Goal: Task Accomplishment & Management: Use online tool/utility

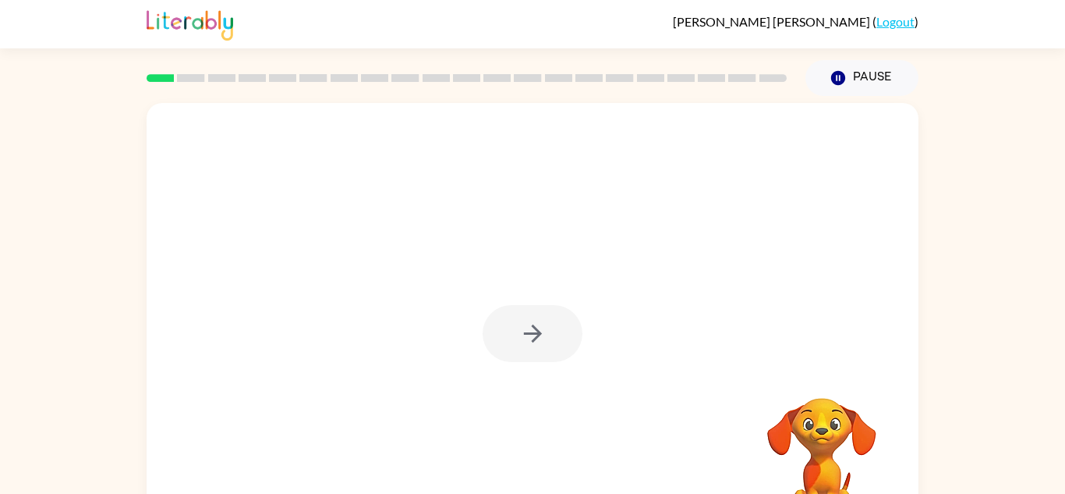
click at [421, 230] on div at bounding box center [533, 325] width 772 height 445
click at [558, 341] on button "button" at bounding box center [533, 333] width 100 height 57
click at [558, 341] on div at bounding box center [533, 325] width 772 height 445
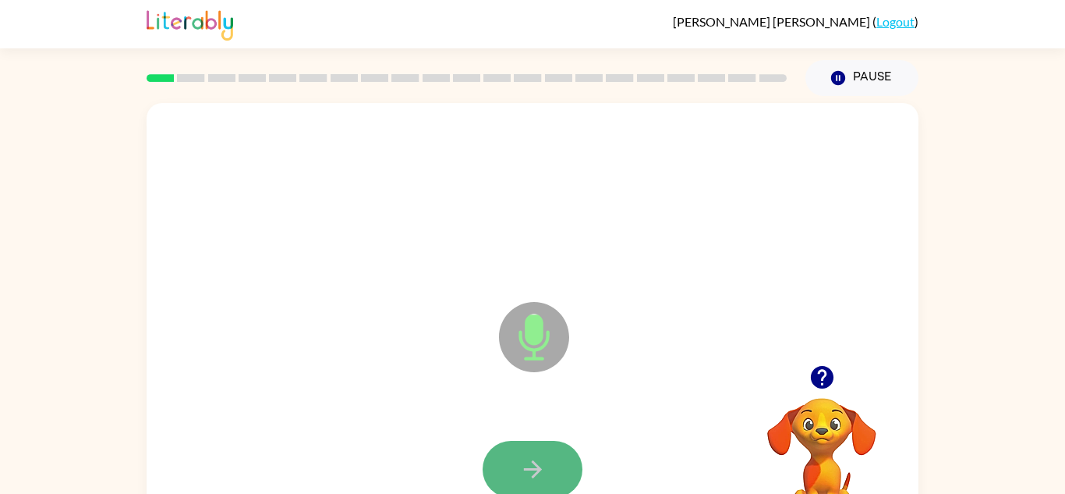
click at [551, 465] on button "button" at bounding box center [533, 469] width 100 height 57
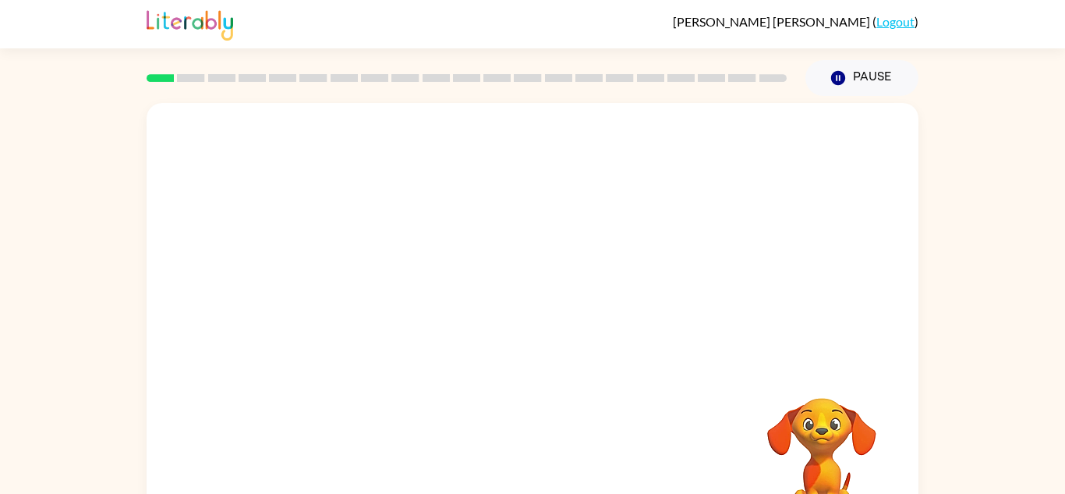
click at [551, 463] on div "Your browser must support playing .mp4 files to use Literably. Please try using…" at bounding box center [533, 325] width 772 height 445
click at [650, 321] on div at bounding box center [533, 234] width 772 height 262
click at [522, 369] on div at bounding box center [533, 325] width 772 height 445
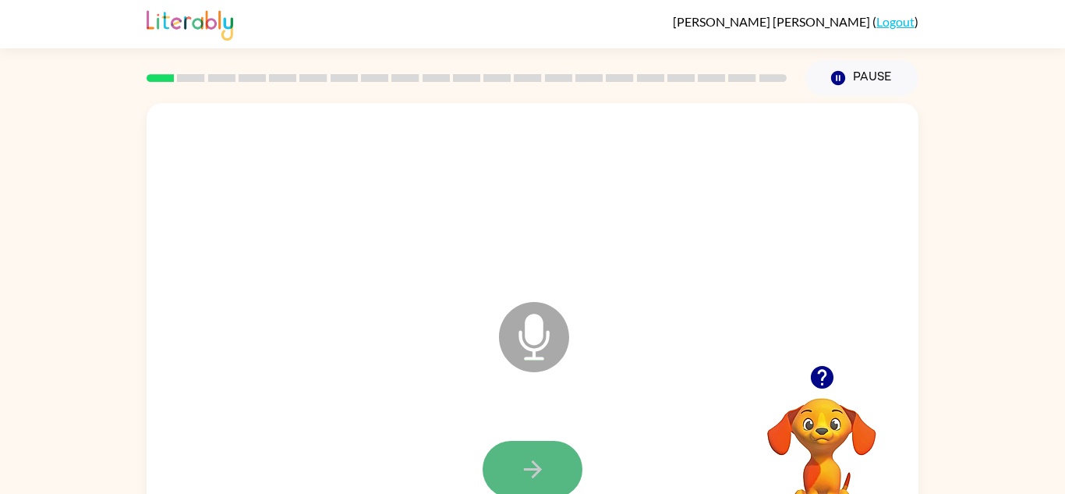
click at [560, 466] on button "button" at bounding box center [533, 469] width 100 height 57
click at [559, 470] on button "button" at bounding box center [533, 469] width 100 height 57
click at [562, 466] on button "button" at bounding box center [533, 469] width 100 height 57
click at [560, 463] on button "button" at bounding box center [533, 469] width 100 height 57
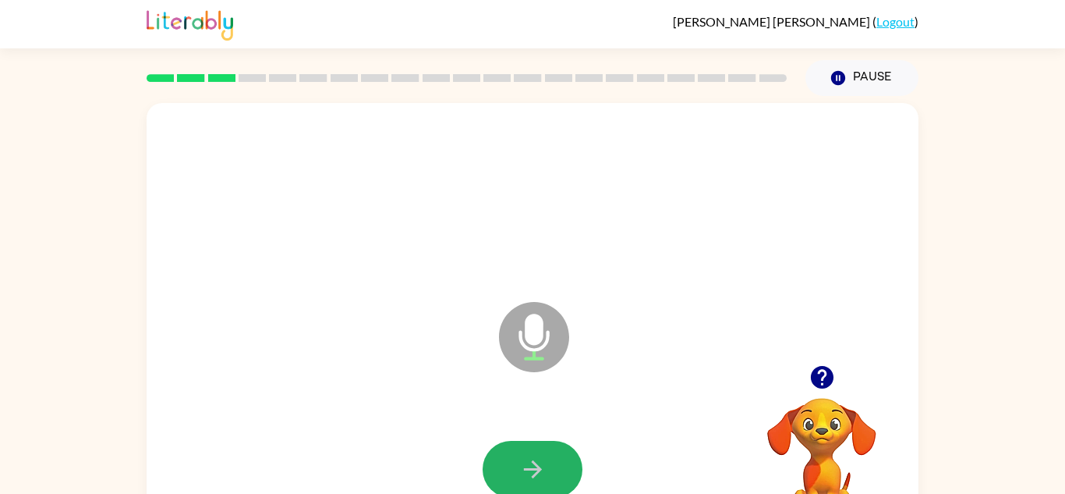
click at [560, 458] on button "button" at bounding box center [533, 469] width 100 height 57
click at [558, 480] on button "button" at bounding box center [533, 469] width 100 height 57
click at [558, 480] on div at bounding box center [533, 469] width 100 height 57
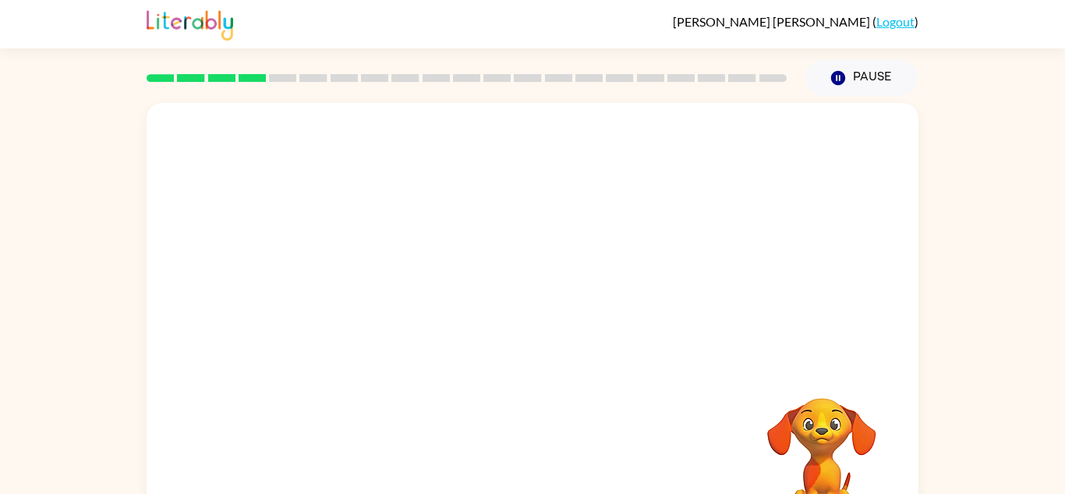
click at [559, 476] on div at bounding box center [532, 470] width 741 height 128
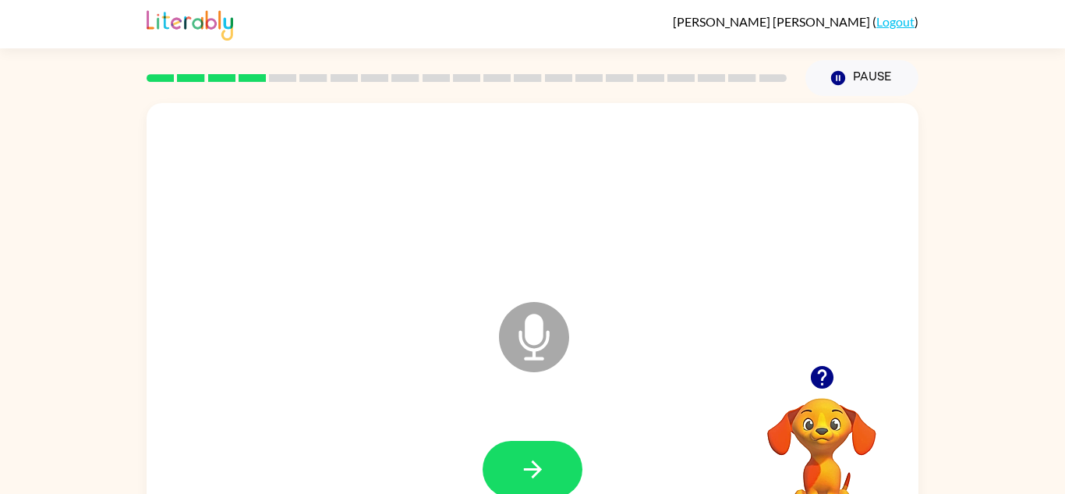
click at [560, 476] on button "button" at bounding box center [533, 469] width 100 height 57
click at [513, 467] on button "button" at bounding box center [533, 469] width 100 height 57
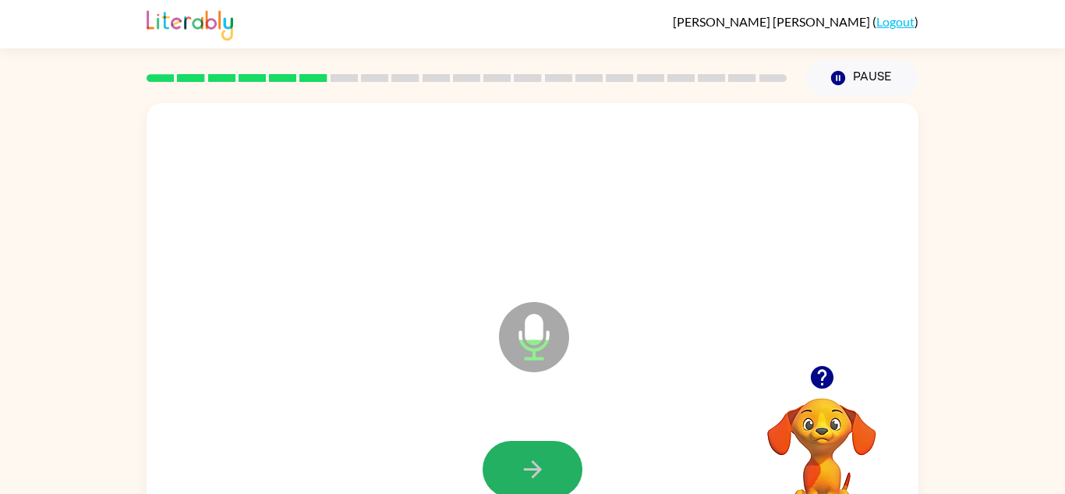
click at [513, 467] on button "button" at bounding box center [533, 469] width 100 height 57
click at [537, 458] on icon "button" at bounding box center [532, 468] width 27 height 27
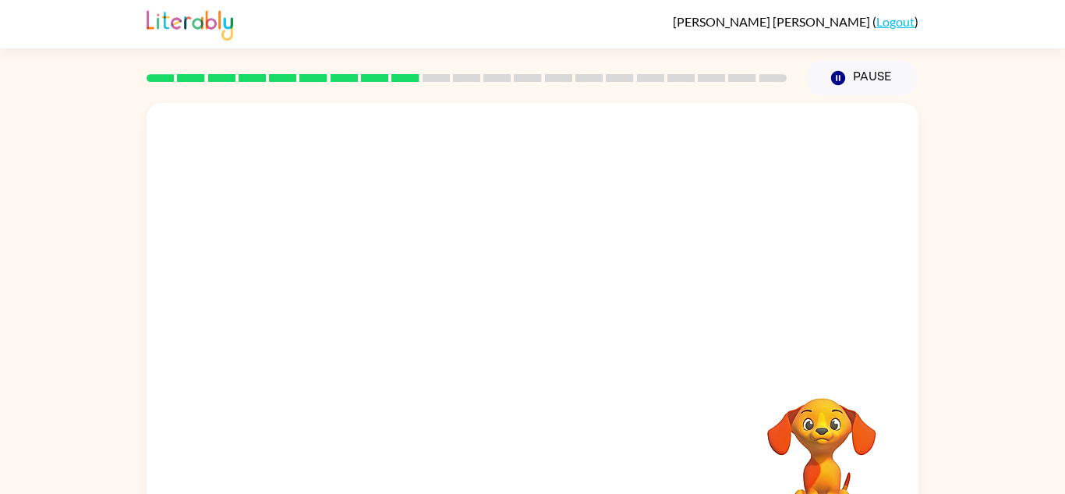
click at [537, 458] on div "Your browser must support playing .mp4 files to use Literably. Please try using…" at bounding box center [533, 325] width 772 height 445
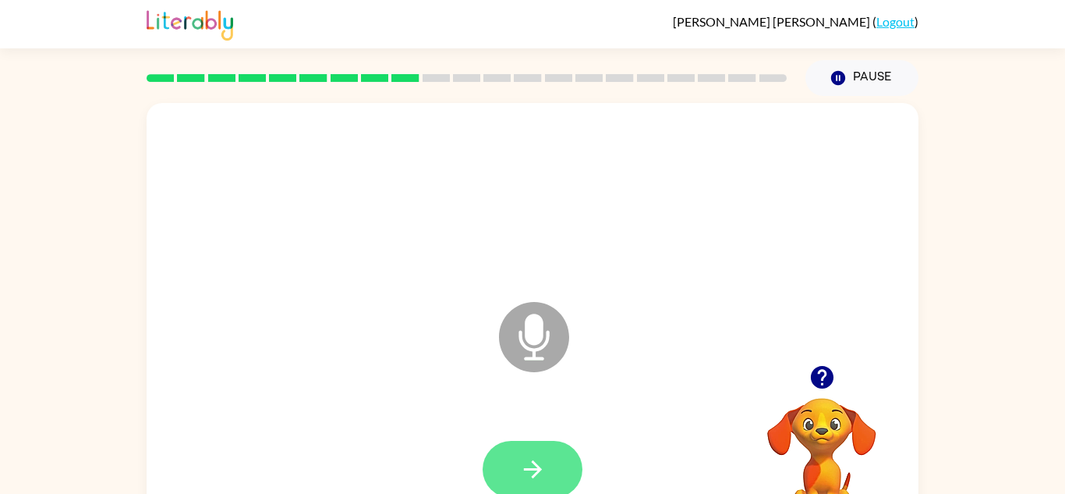
click at [558, 466] on button "button" at bounding box center [533, 469] width 100 height 57
click at [565, 459] on button "button" at bounding box center [533, 469] width 100 height 57
click at [580, 466] on button "button" at bounding box center [533, 469] width 100 height 57
click at [549, 473] on button "button" at bounding box center [533, 469] width 100 height 57
click at [554, 475] on button "button" at bounding box center [533, 469] width 100 height 57
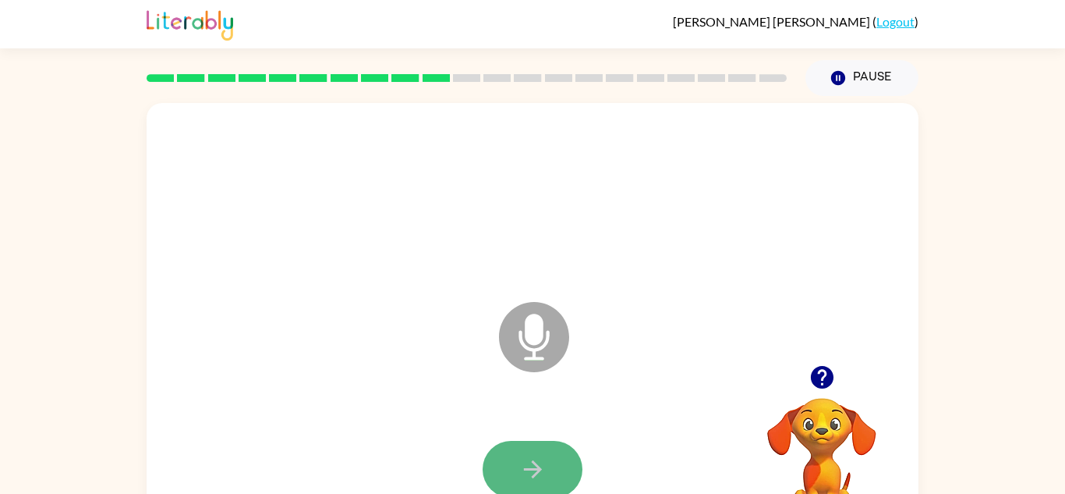
click at [554, 475] on div at bounding box center [532, 470] width 741 height 128
click at [547, 471] on button "button" at bounding box center [533, 469] width 100 height 57
click at [550, 475] on button "button" at bounding box center [533, 469] width 100 height 57
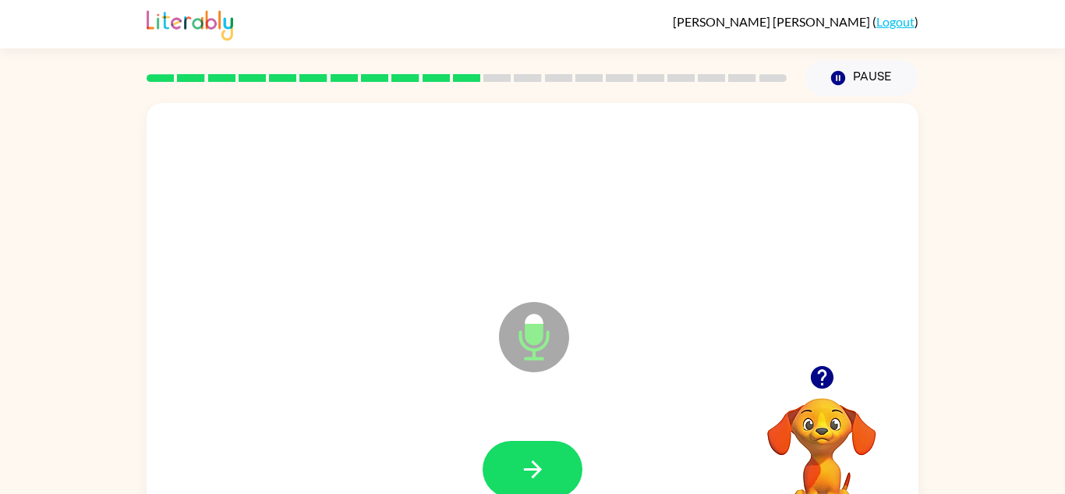
click at [550, 475] on button "button" at bounding box center [533, 469] width 100 height 57
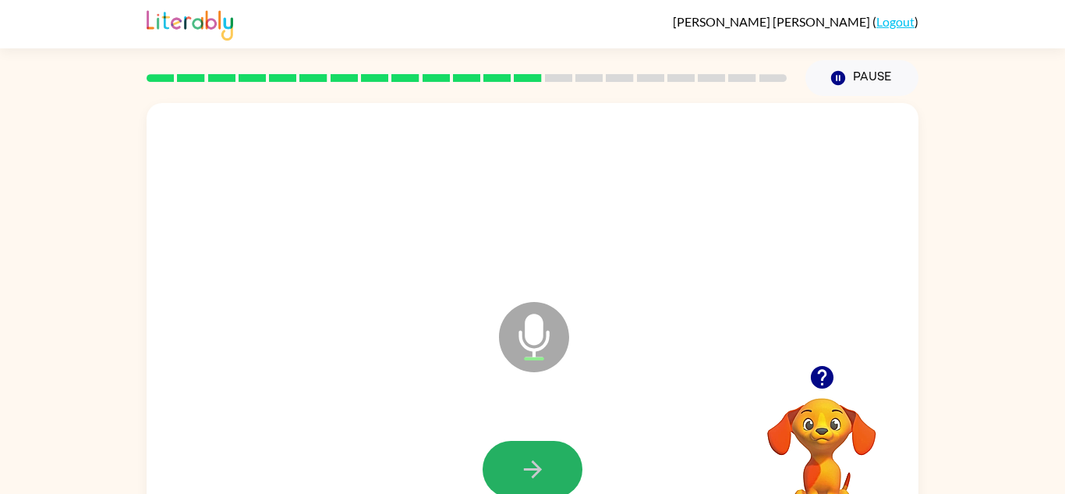
click at [550, 475] on button "button" at bounding box center [533, 469] width 100 height 57
click at [550, 476] on button "button" at bounding box center [533, 469] width 100 height 57
click at [550, 477] on button "button" at bounding box center [533, 469] width 100 height 57
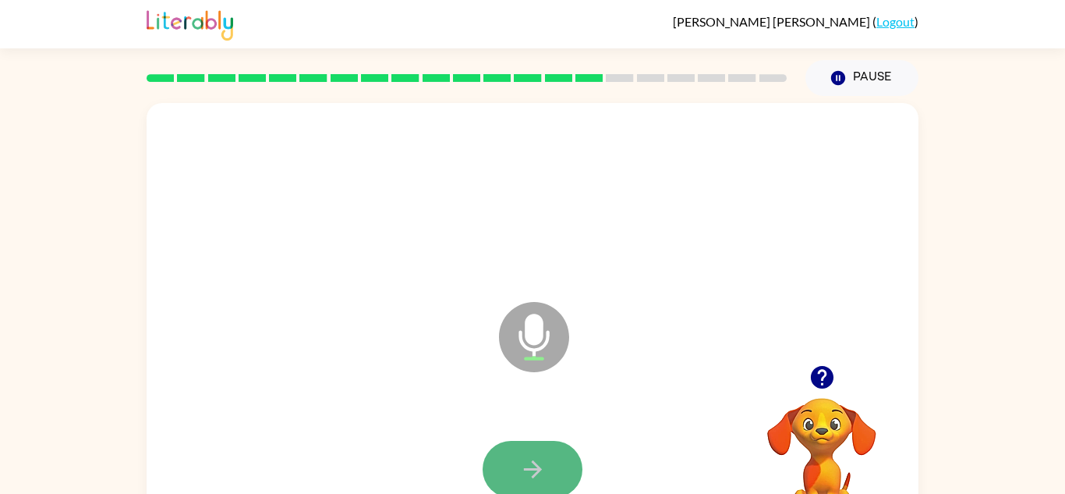
click at [551, 477] on button "button" at bounding box center [533, 469] width 100 height 57
click at [512, 465] on button "button" at bounding box center [533, 469] width 100 height 57
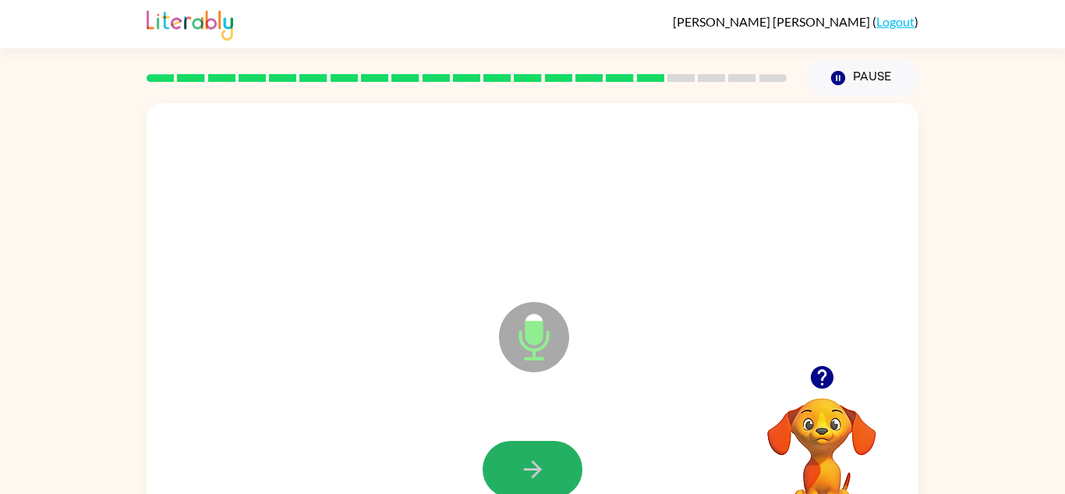
click at [512, 465] on button "button" at bounding box center [533, 469] width 100 height 57
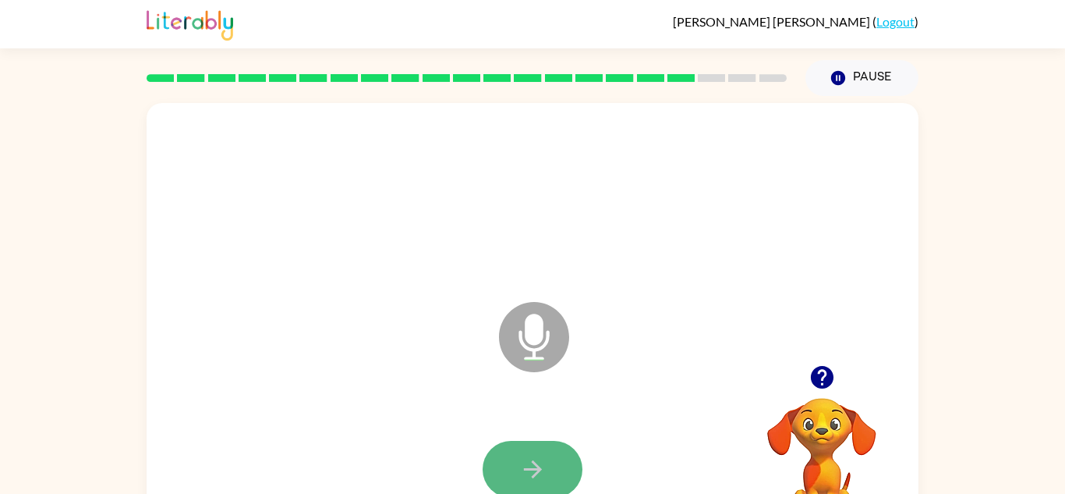
click at [510, 467] on button "button" at bounding box center [533, 469] width 100 height 57
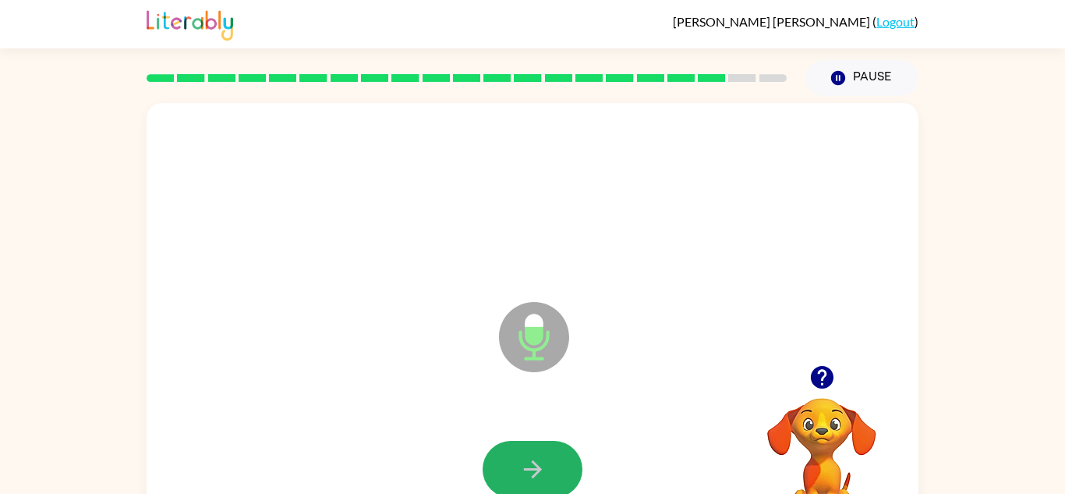
click at [510, 467] on button "button" at bounding box center [533, 469] width 100 height 57
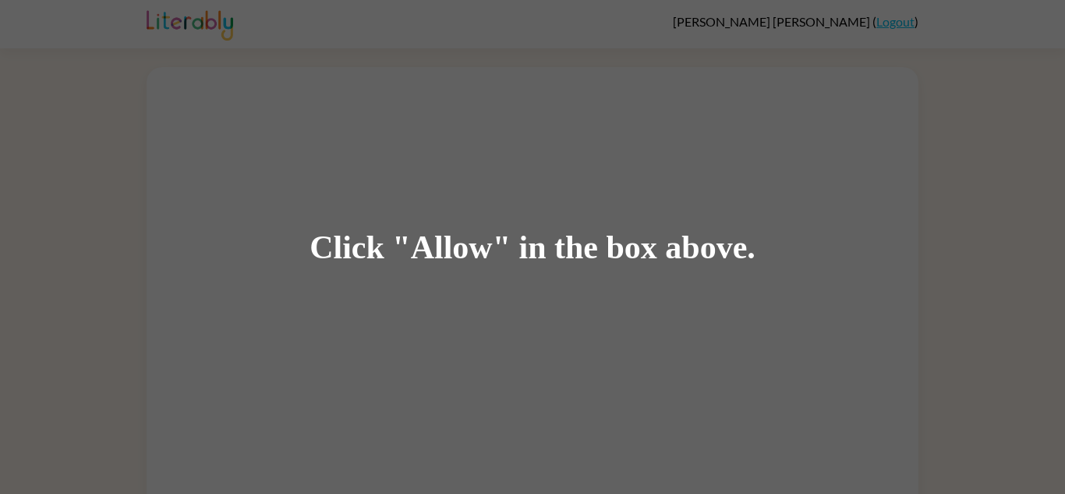
click at [468, 238] on div "Click "Allow" in the box above." at bounding box center [533, 246] width 446 height 35
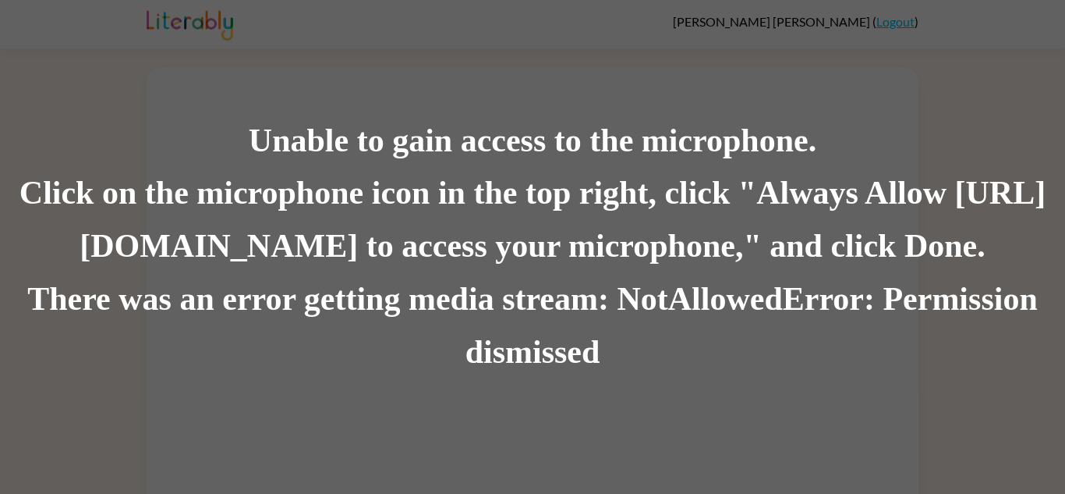
click at [558, 45] on div "Unable to gain access to the microphone. Click on the microphone icon in the to…" at bounding box center [532, 247] width 1065 height 494
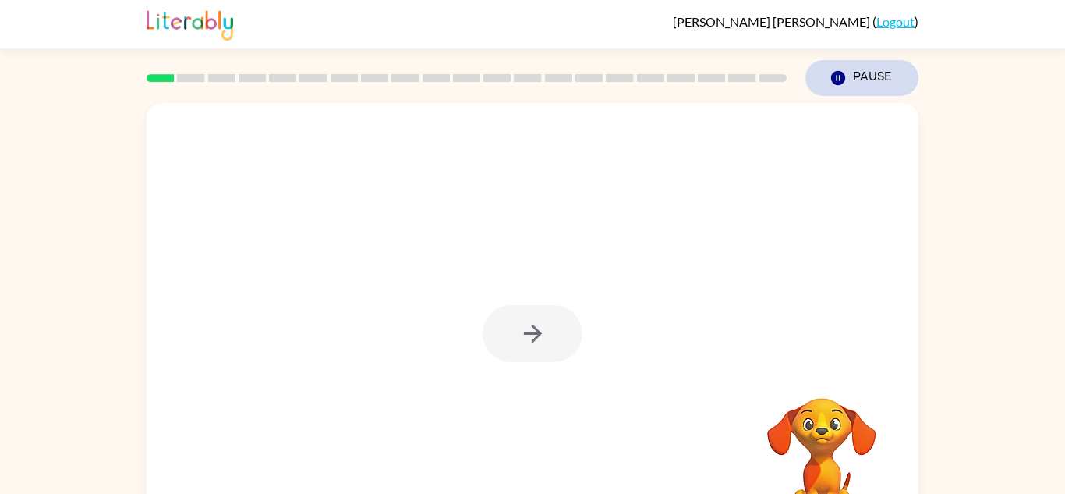
click at [841, 76] on icon "button" at bounding box center [838, 78] width 14 height 14
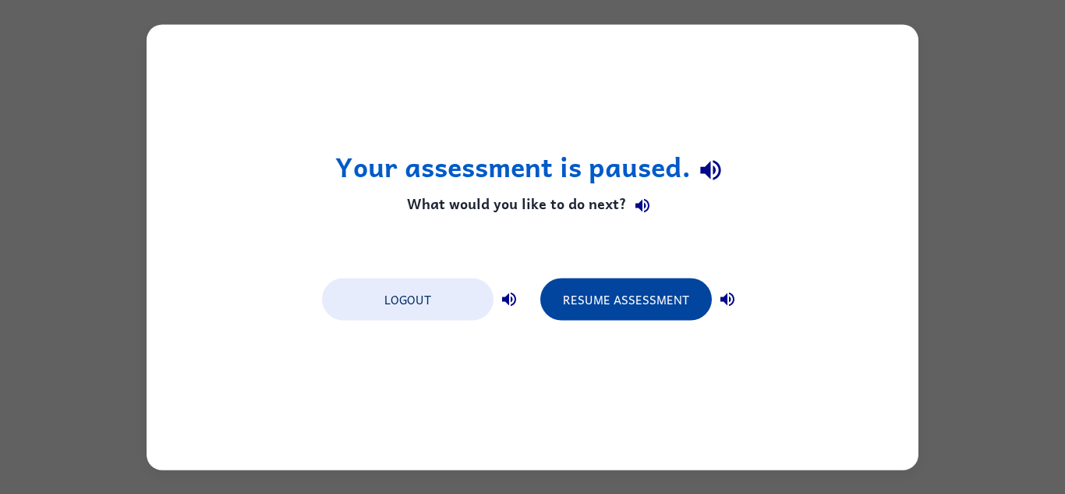
click at [615, 301] on button "Resume Assessment" at bounding box center [626, 299] width 172 height 42
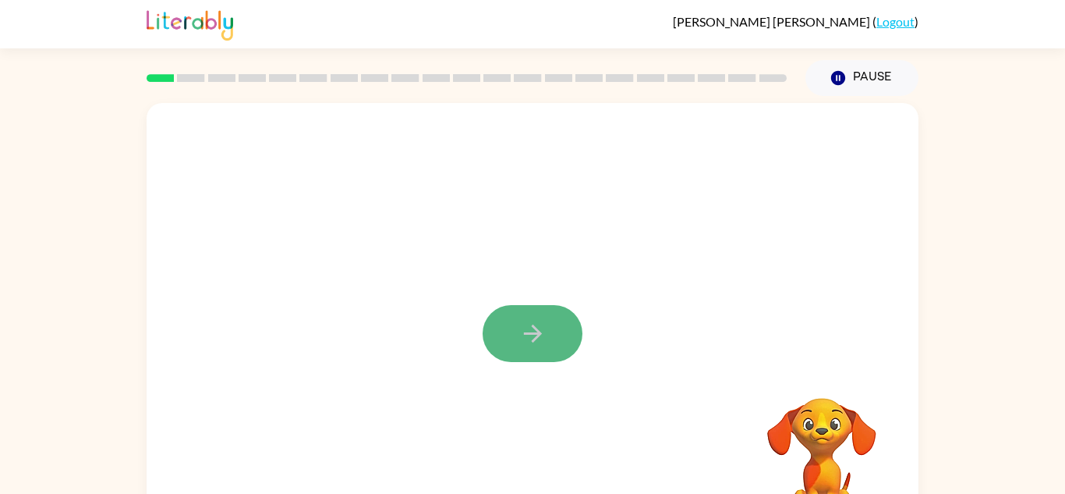
click at [530, 335] on icon "button" at bounding box center [532, 333] width 27 height 27
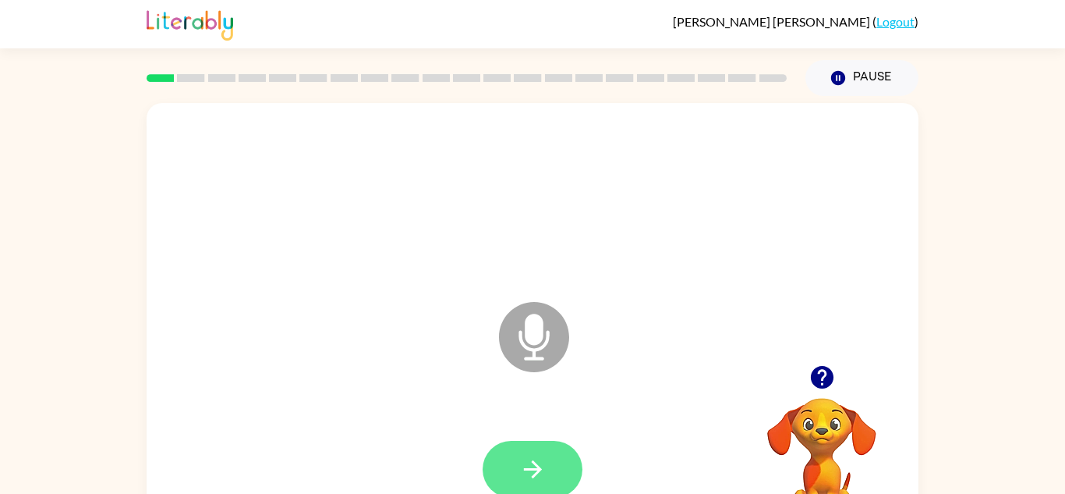
click at [556, 481] on button "button" at bounding box center [533, 469] width 100 height 57
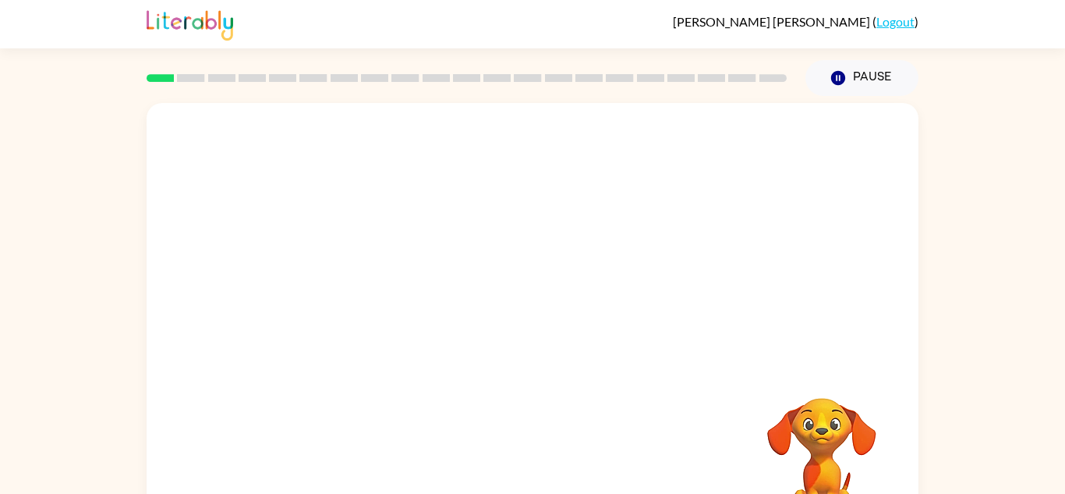
click at [556, 481] on div "Your browser must support playing .mp4 files to use Literably. Please try using…" at bounding box center [533, 325] width 772 height 445
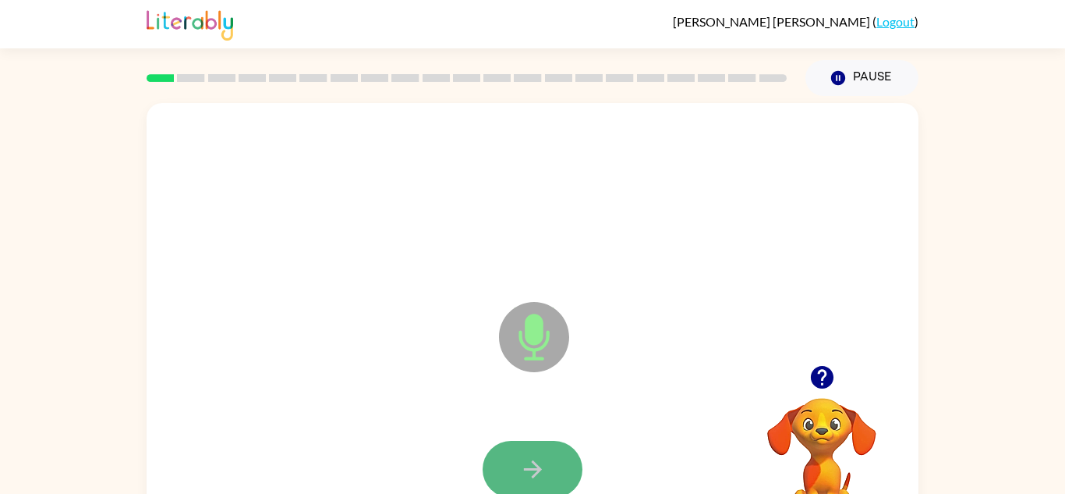
click at [551, 457] on button "button" at bounding box center [533, 469] width 100 height 57
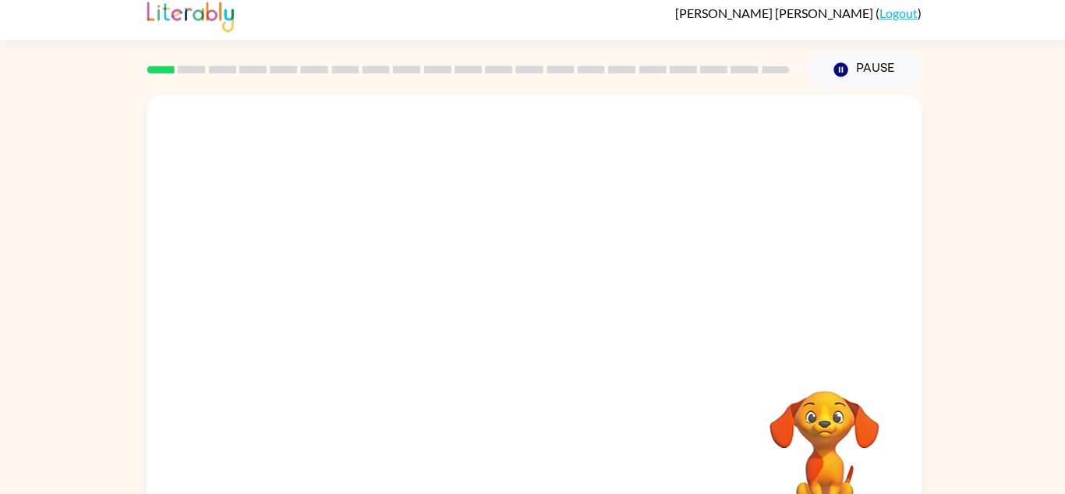
scroll to position [4, 0]
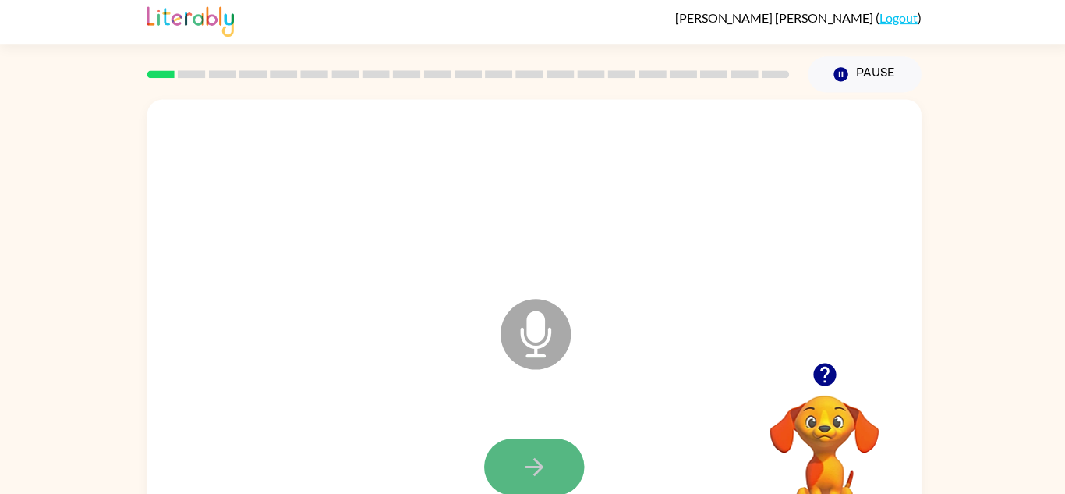
click at [575, 468] on button "button" at bounding box center [533, 465] width 100 height 57
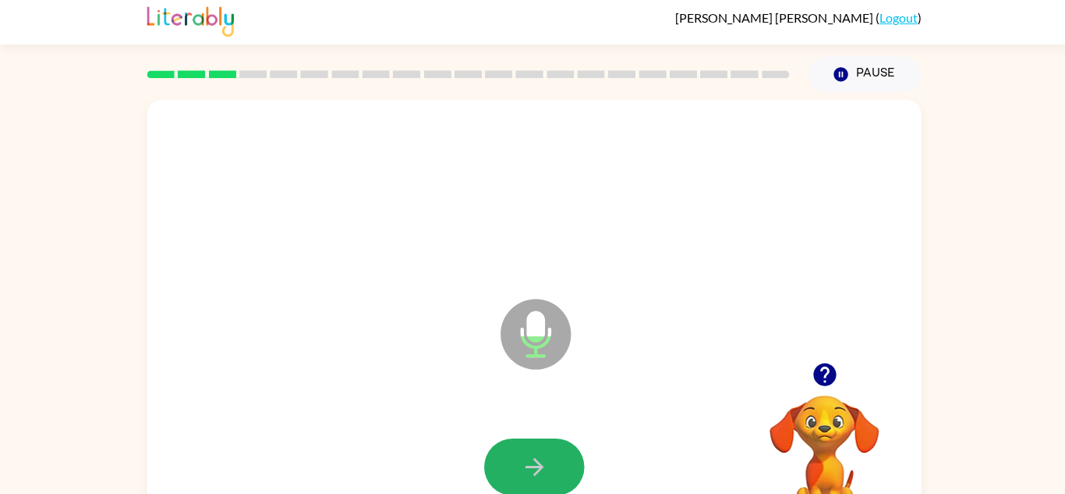
click at [575, 468] on button "button" at bounding box center [533, 465] width 100 height 57
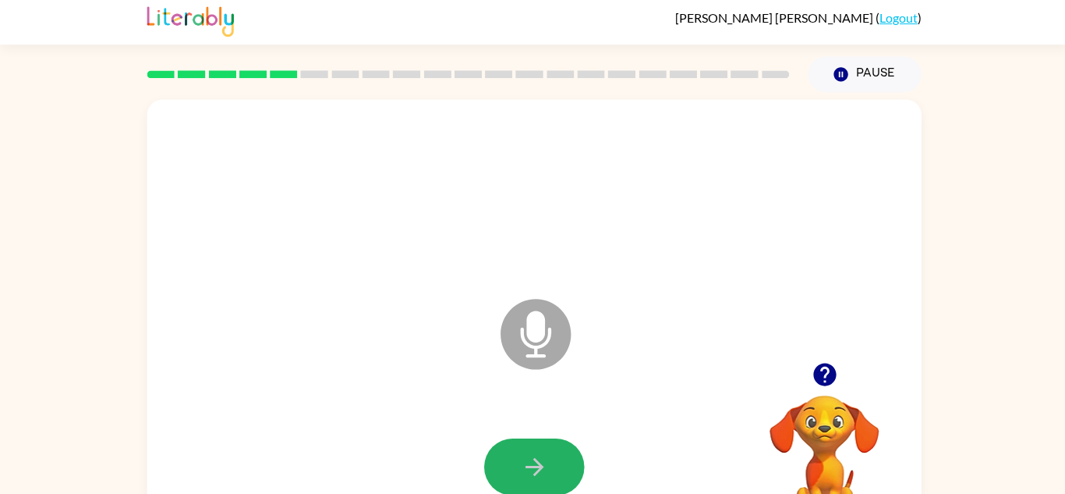
click at [575, 468] on button "button" at bounding box center [533, 465] width 100 height 57
click at [572, 466] on button "button" at bounding box center [533, 465] width 100 height 57
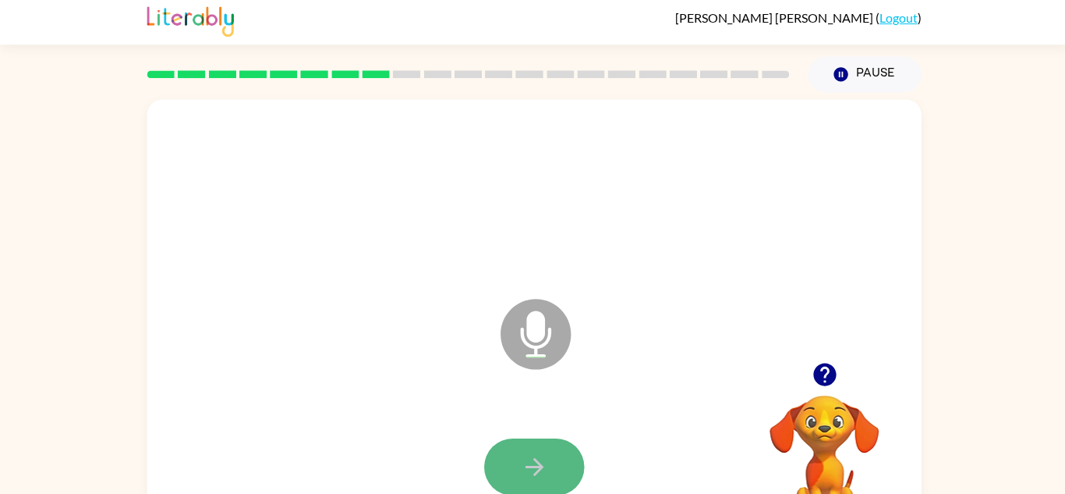
click at [572, 470] on button "button" at bounding box center [533, 465] width 100 height 57
click at [578, 470] on button "button" at bounding box center [533, 465] width 100 height 57
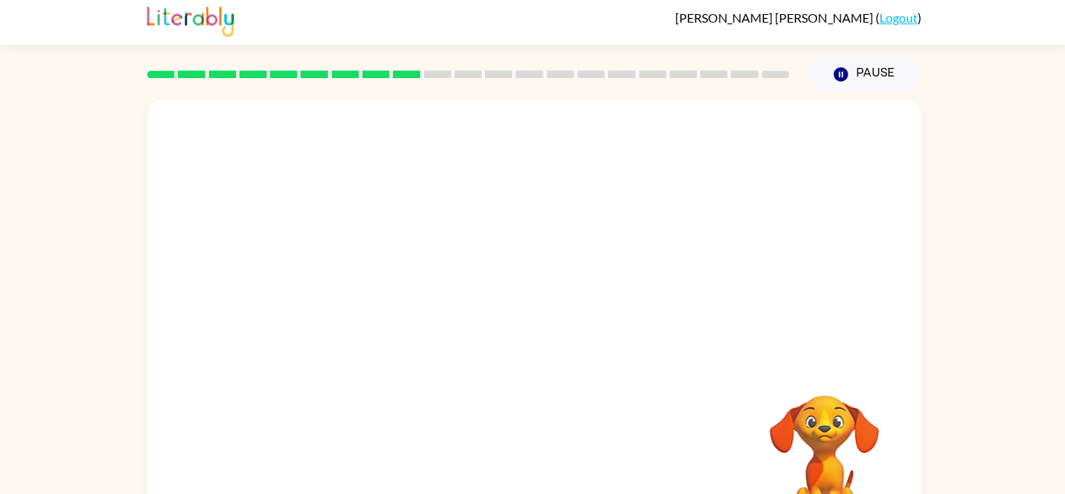
click at [551, 484] on div "Your browser must support playing .mp4 files to use Literably. Please try using…" at bounding box center [533, 321] width 772 height 445
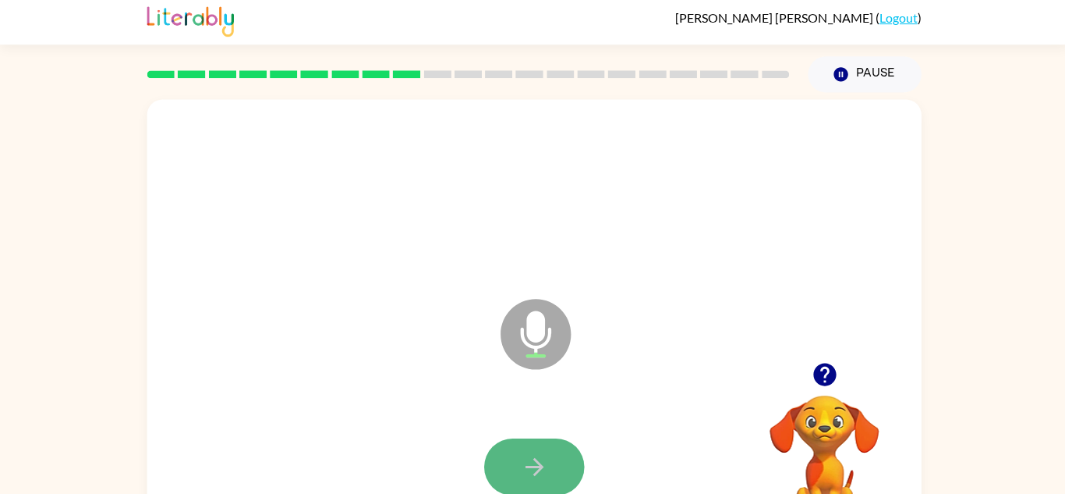
click at [524, 452] on icon "button" at bounding box center [532, 465] width 27 height 27
click at [512, 446] on button "button" at bounding box center [533, 465] width 100 height 57
click at [512, 447] on button "button" at bounding box center [533, 465] width 100 height 57
click at [513, 450] on button "button" at bounding box center [533, 465] width 100 height 57
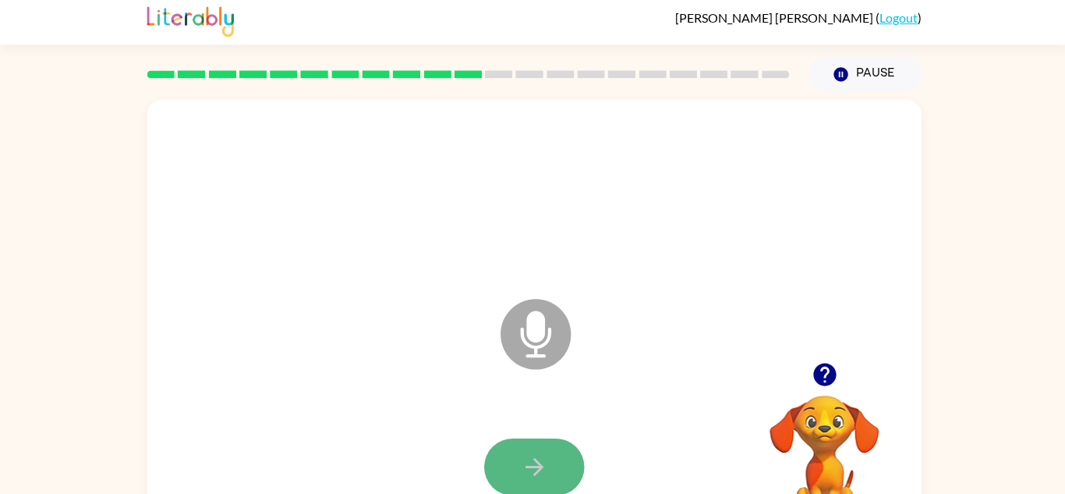
click at [543, 455] on icon "button" at bounding box center [532, 465] width 27 height 27
click at [537, 456] on icon "button" at bounding box center [532, 465] width 27 height 27
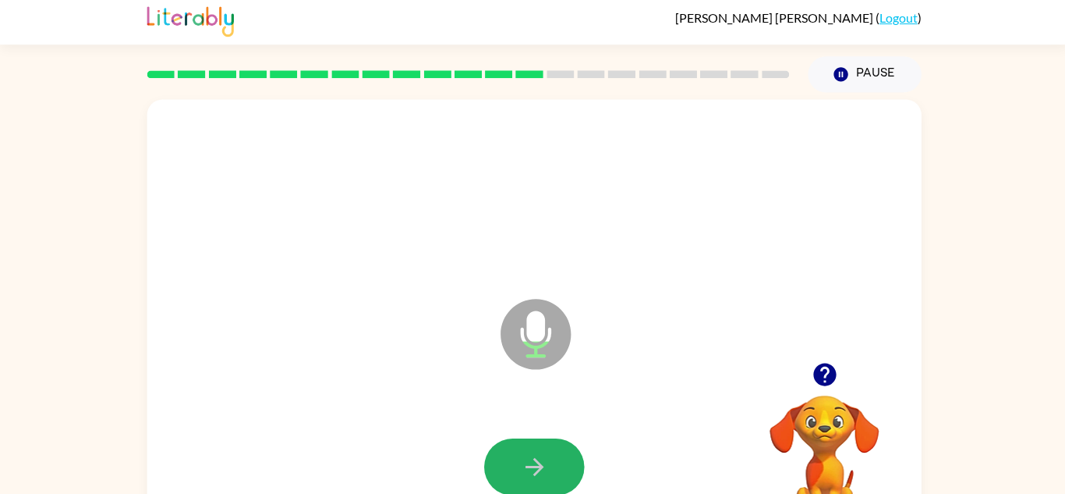
click at [537, 456] on icon "button" at bounding box center [532, 465] width 27 height 27
click at [538, 455] on icon "button" at bounding box center [532, 465] width 27 height 27
click at [539, 457] on icon "button" at bounding box center [532, 465] width 27 height 27
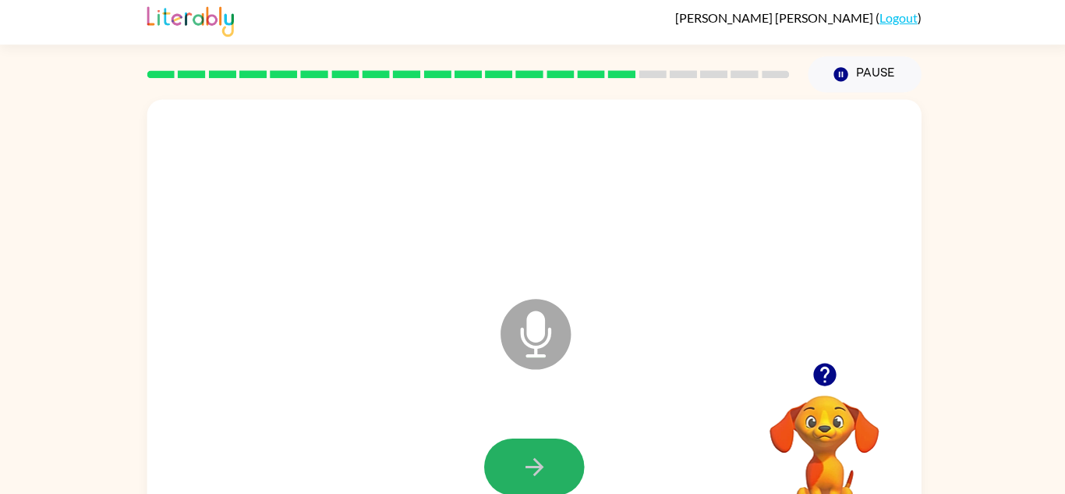
click at [538, 456] on icon "button" at bounding box center [532, 465] width 27 height 27
click at [536, 458] on icon "button" at bounding box center [532, 465] width 27 height 27
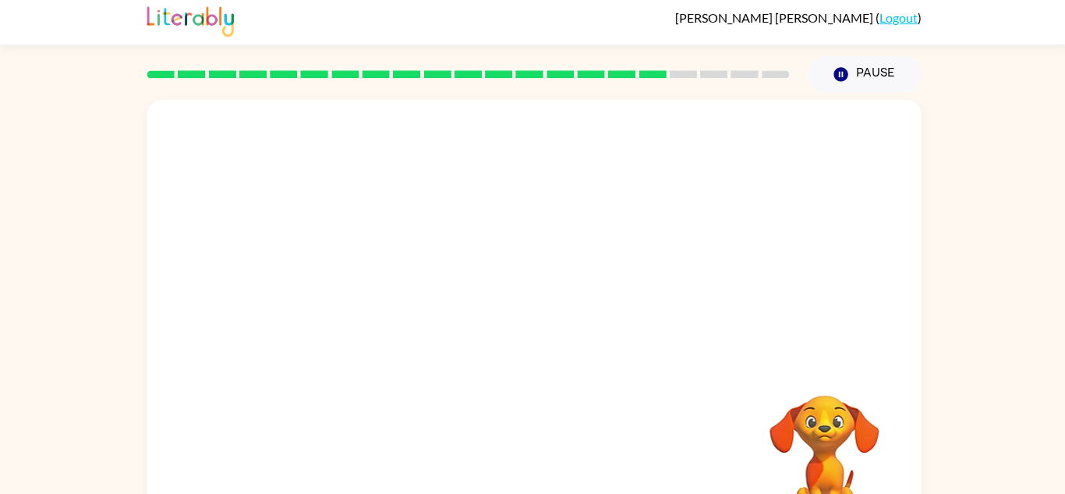
click at [530, 461] on div "Your browser must support playing .mp4 files to use Literably. Please try using…" at bounding box center [533, 321] width 772 height 445
click at [288, 296] on div at bounding box center [533, 230] width 772 height 262
click at [873, 74] on button "Pause Pause" at bounding box center [862, 74] width 113 height 36
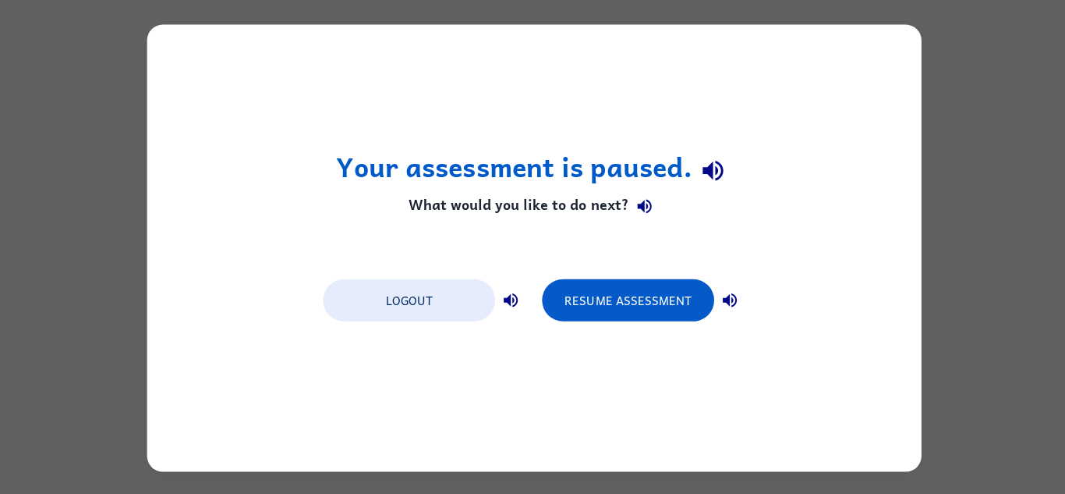
scroll to position [0, 0]
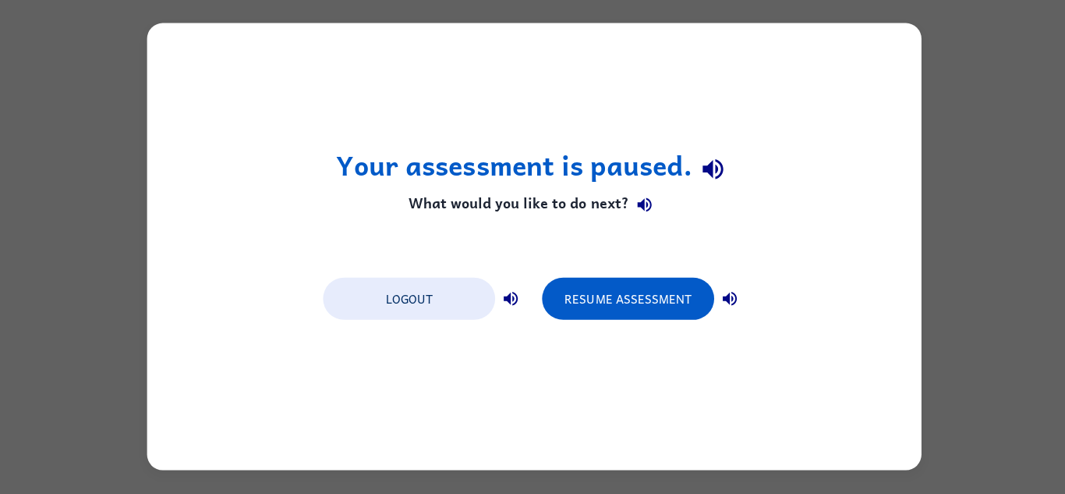
click at [873, 75] on div "Your assessment is paused. What would you like to do next? Logout Resume Assess…" at bounding box center [533, 246] width 772 height 445
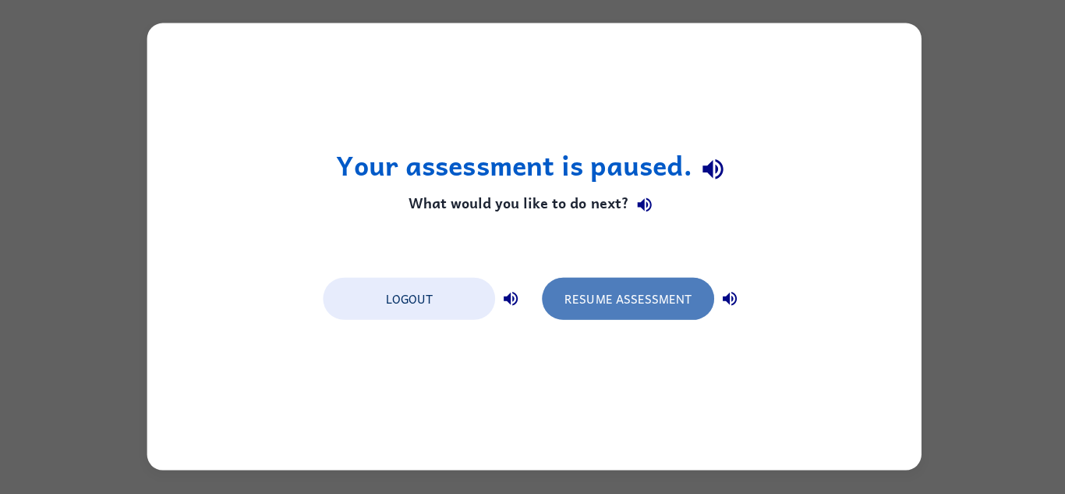
click at [654, 302] on button "Resume Assessment" at bounding box center [626, 299] width 172 height 42
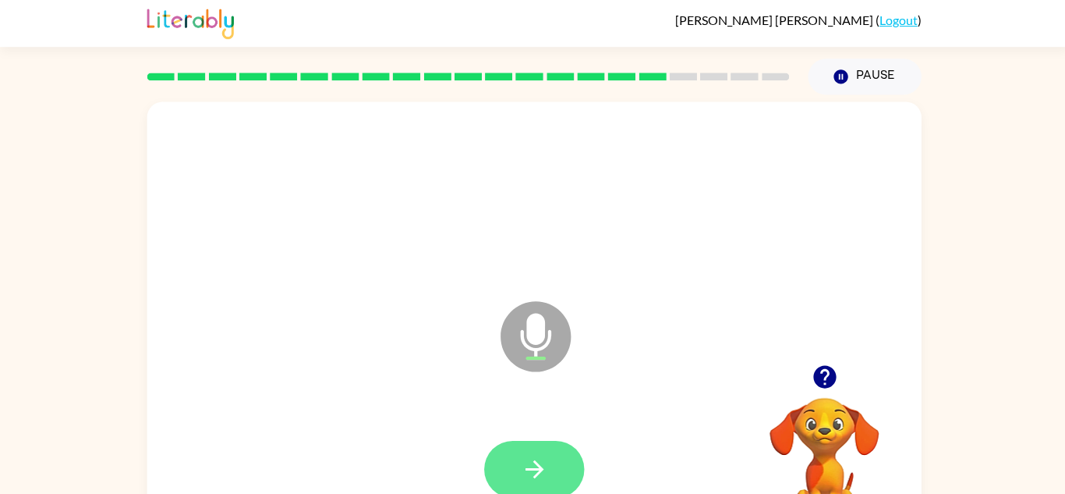
click at [525, 473] on icon "button" at bounding box center [532, 468] width 27 height 27
click at [522, 477] on icon "button" at bounding box center [532, 468] width 27 height 27
click at [512, 477] on button "button" at bounding box center [533, 469] width 100 height 57
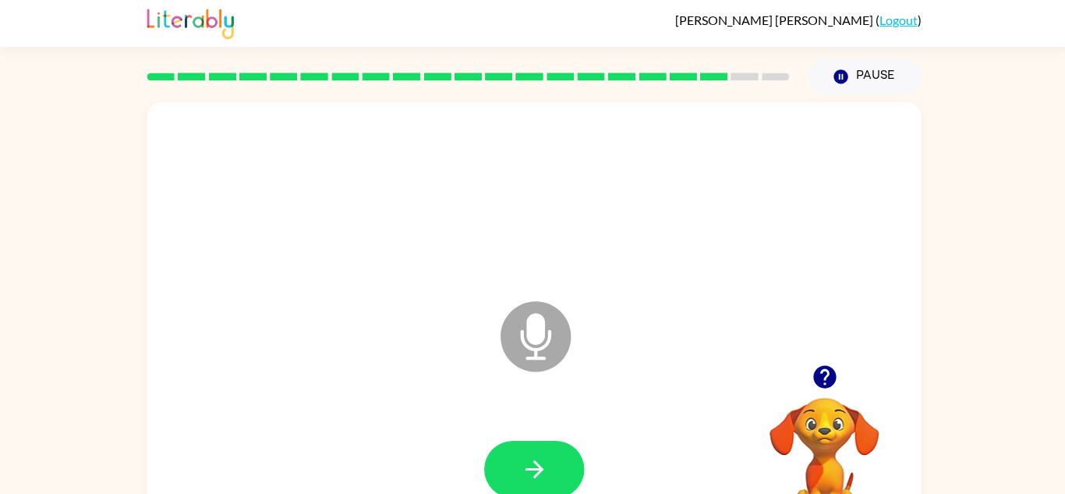
click at [512, 475] on button "button" at bounding box center [533, 469] width 100 height 57
click at [509, 475] on button "button" at bounding box center [533, 469] width 100 height 57
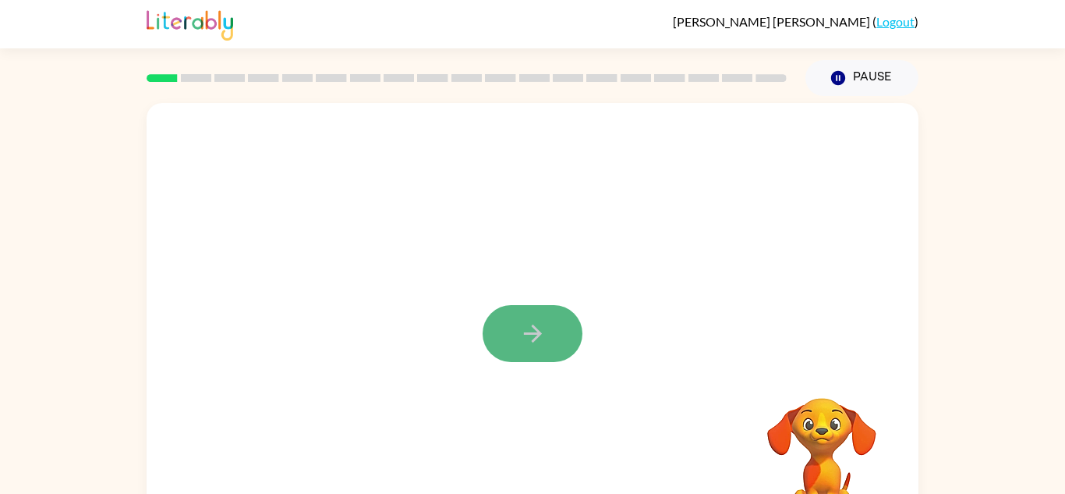
click at [558, 328] on button "button" at bounding box center [533, 333] width 100 height 57
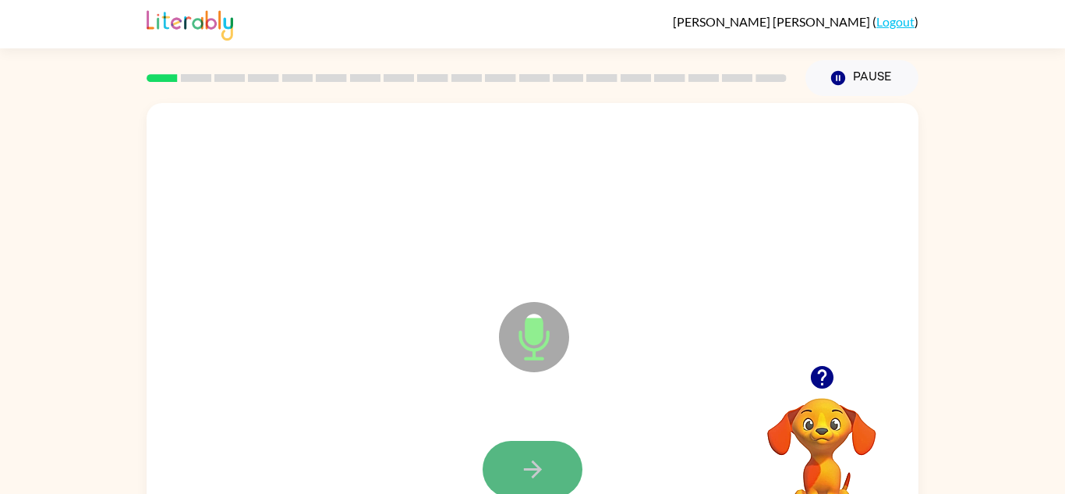
click at [553, 459] on button "button" at bounding box center [533, 469] width 100 height 57
click at [556, 458] on button "button" at bounding box center [533, 469] width 100 height 57
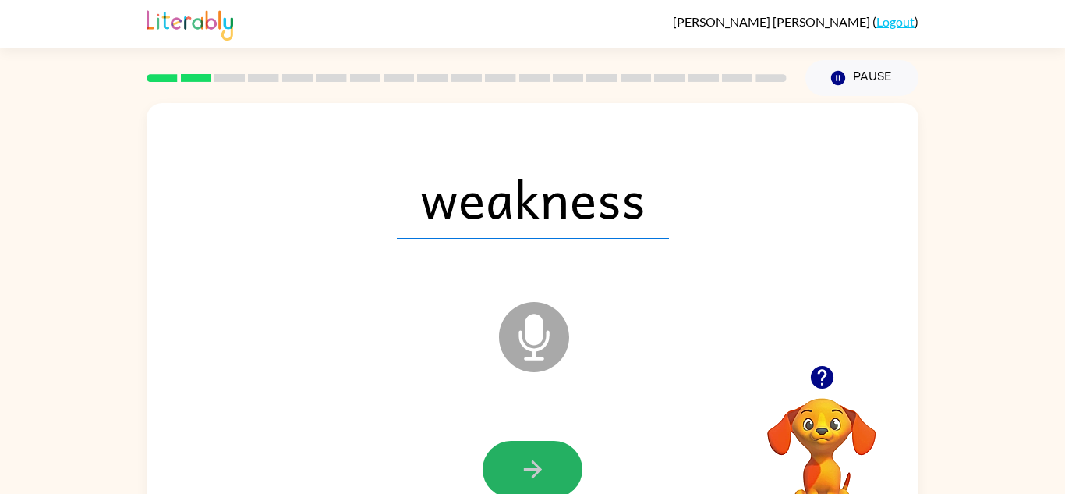
click at [556, 458] on button "button" at bounding box center [533, 469] width 100 height 57
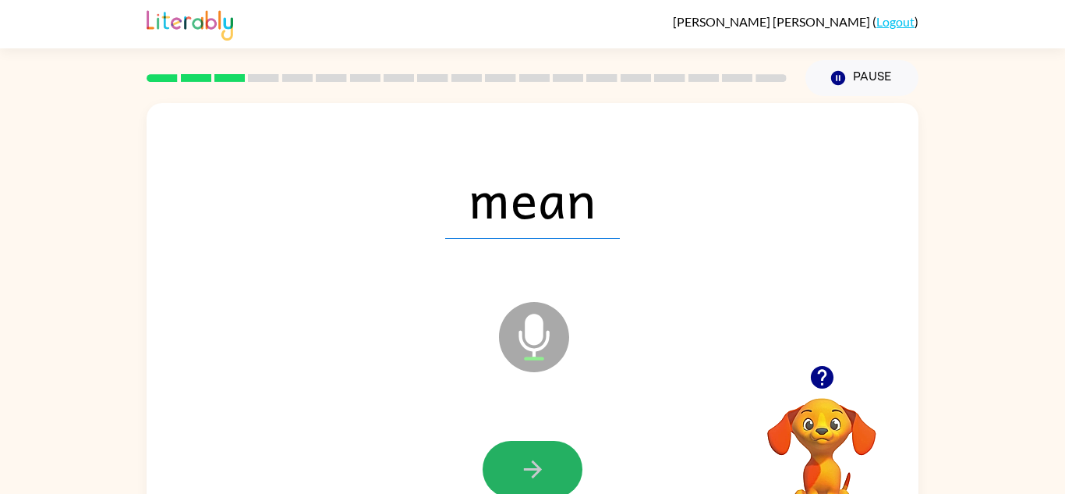
click at [556, 458] on button "button" at bounding box center [533, 469] width 100 height 57
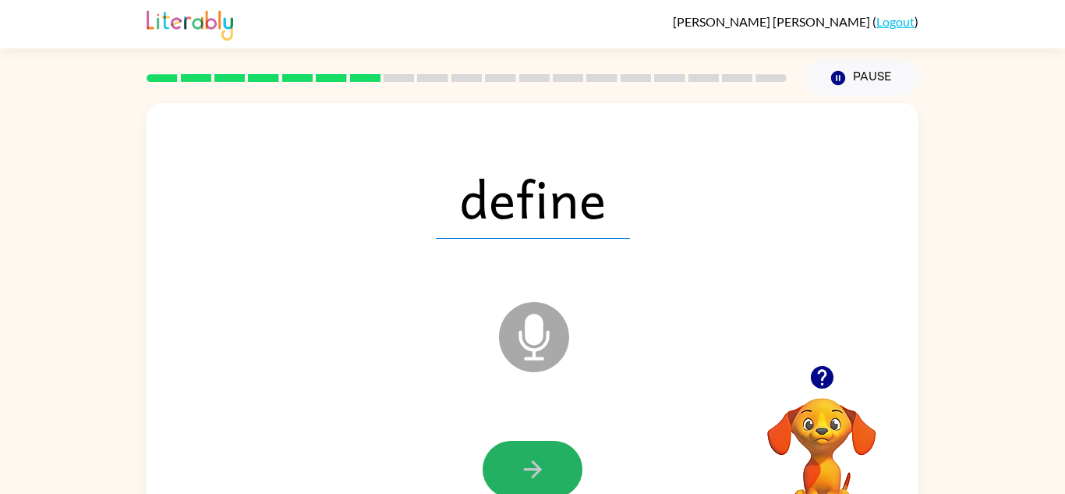
click at [556, 458] on button "button" at bounding box center [533, 469] width 100 height 57
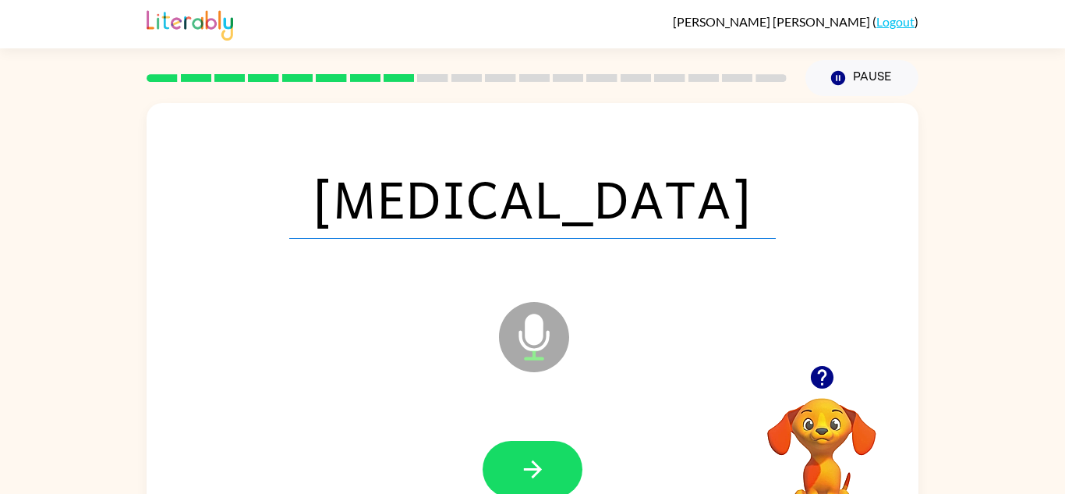
click at [556, 458] on button "button" at bounding box center [533, 469] width 100 height 57
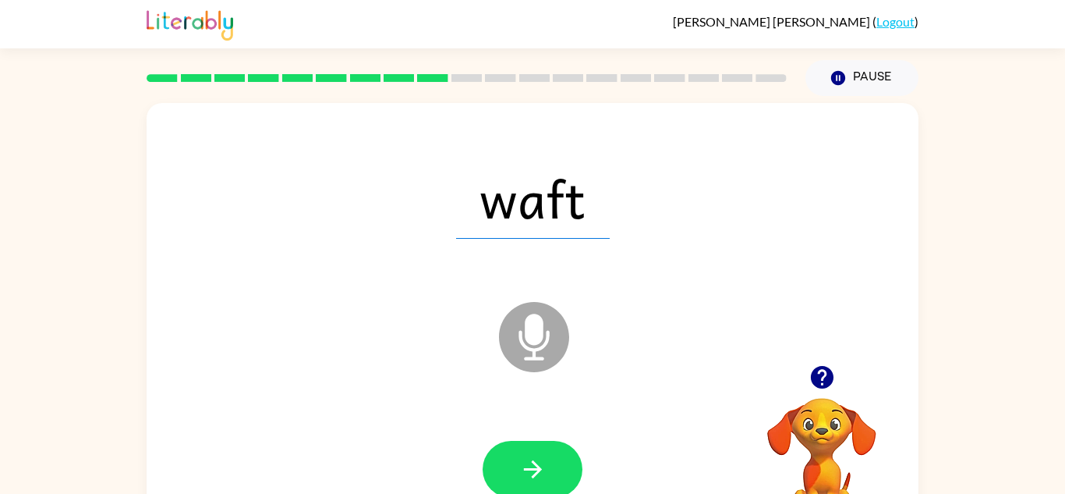
click at [556, 458] on button "button" at bounding box center [533, 469] width 100 height 57
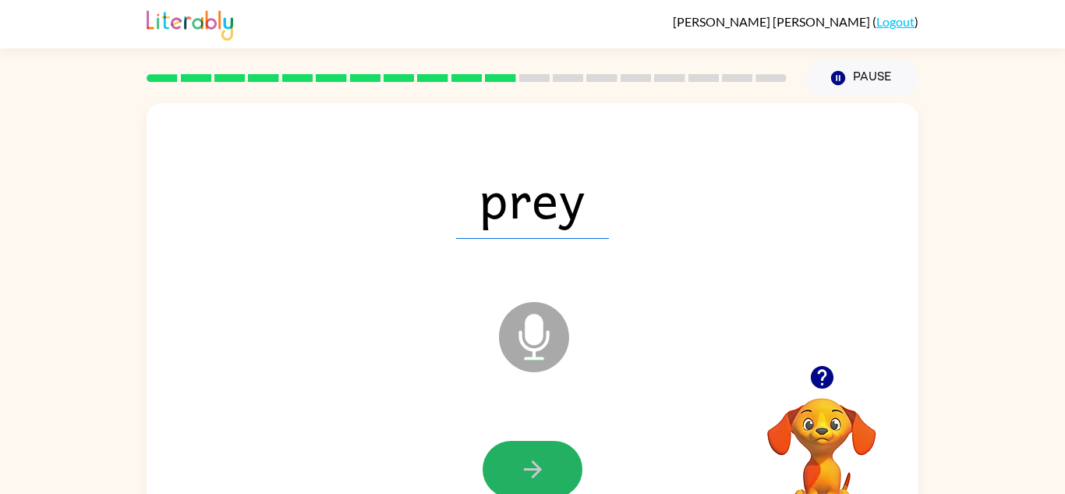
click at [556, 458] on button "button" at bounding box center [533, 469] width 100 height 57
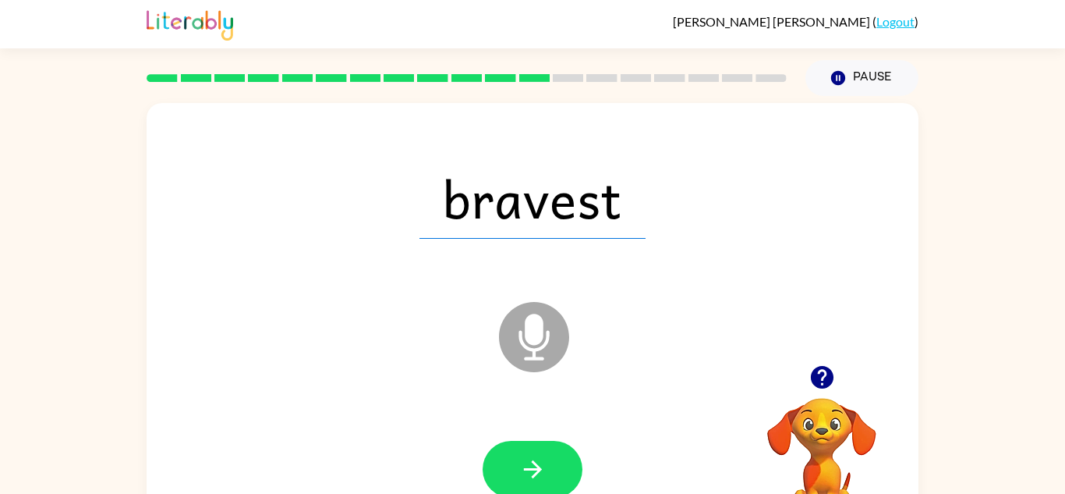
click at [556, 458] on button "button" at bounding box center [533, 469] width 100 height 57
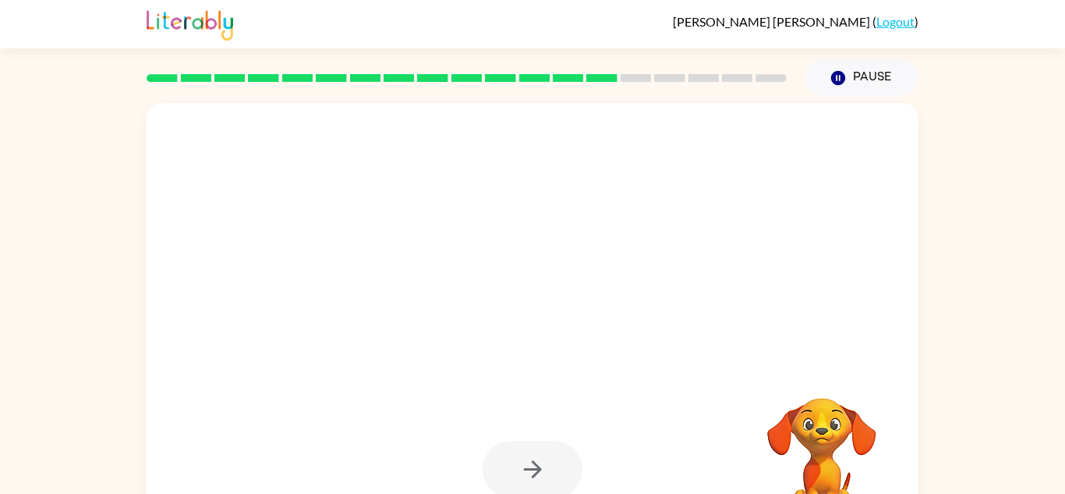
click at [556, 458] on div at bounding box center [533, 469] width 100 height 57
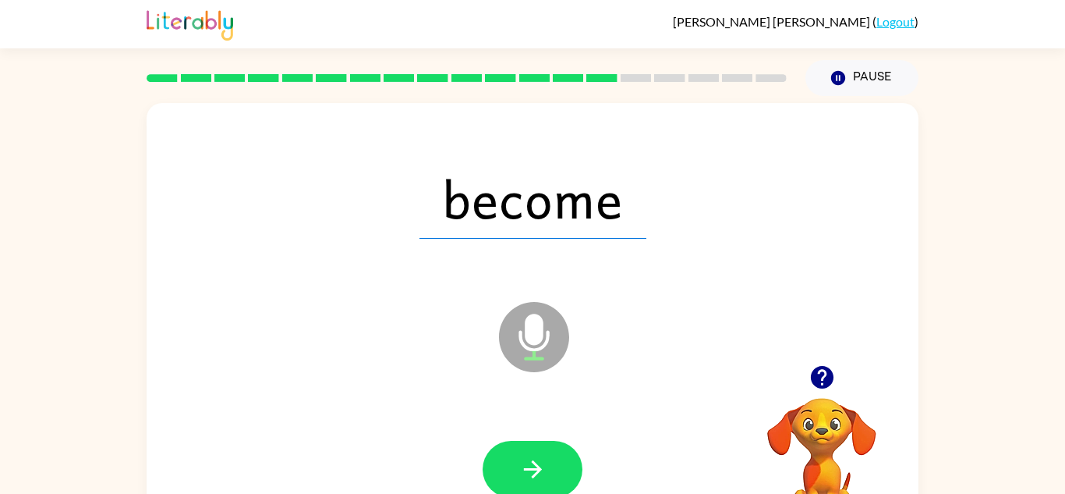
click at [556, 458] on button "button" at bounding box center [533, 469] width 100 height 57
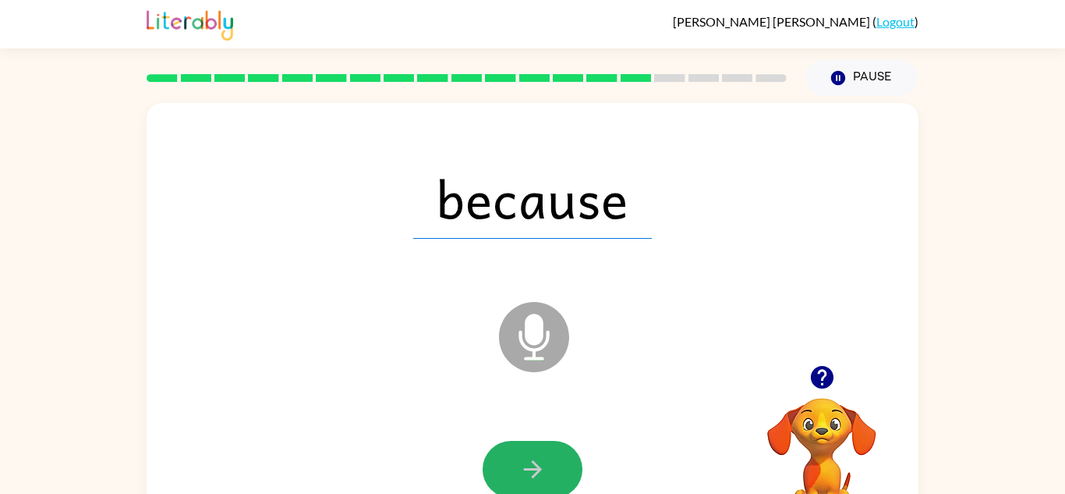
click at [556, 458] on button "button" at bounding box center [533, 469] width 100 height 57
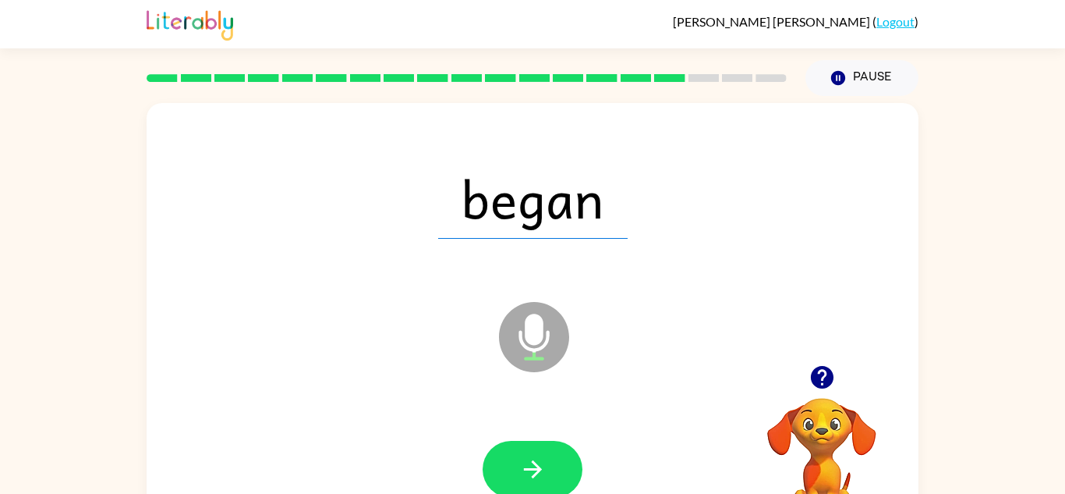
click at [556, 458] on button "button" at bounding box center [533, 469] width 100 height 57
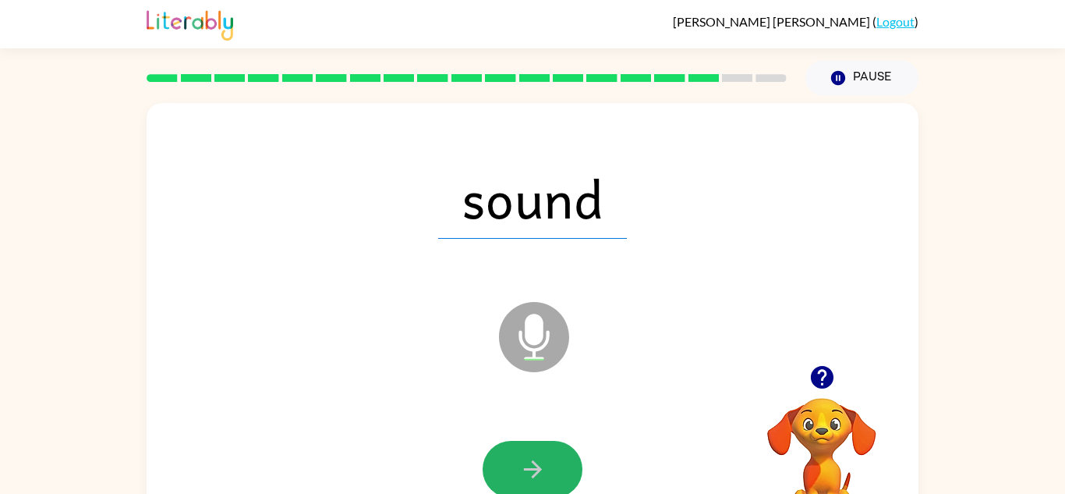
click at [556, 458] on button "button" at bounding box center [533, 469] width 100 height 57
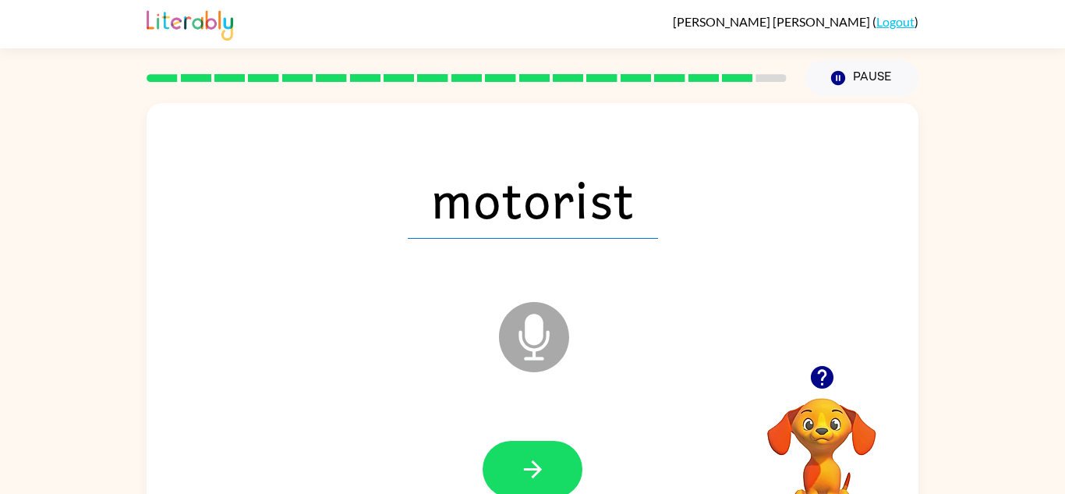
click at [556, 458] on button "button" at bounding box center [533, 469] width 100 height 57
